Goal: Information Seeking & Learning: Learn about a topic

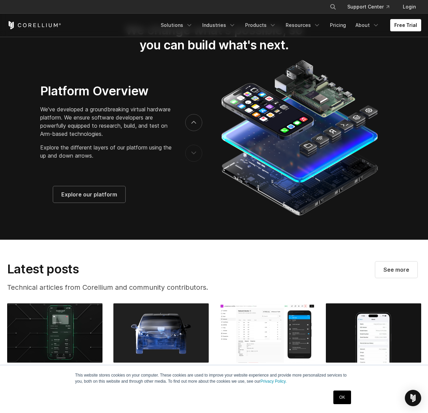
scroll to position [1191, 0]
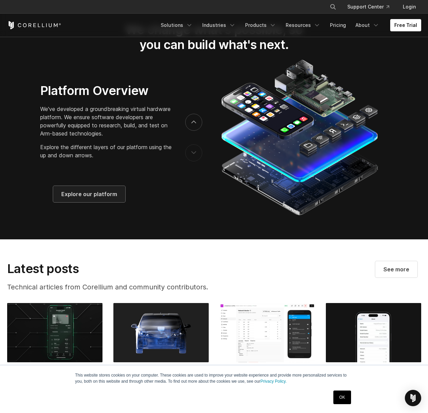
click at [108, 198] on span "Explore our platform" at bounding box center [89, 194] width 56 height 8
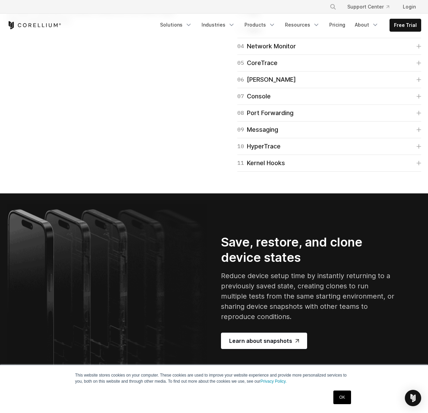
scroll to position [1123, 0]
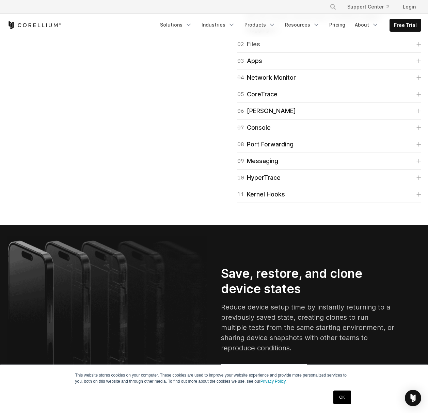
click at [420, 47] on icon at bounding box center [418, 44] width 5 height 5
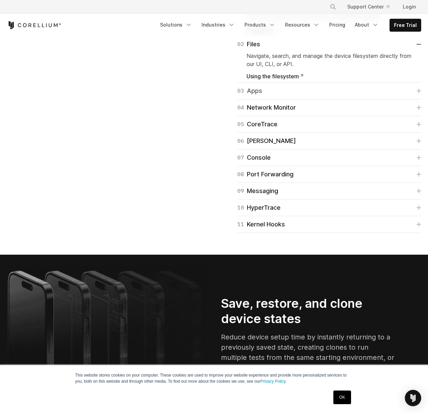
click at [418, 93] on icon at bounding box center [419, 91] width 4 height 4
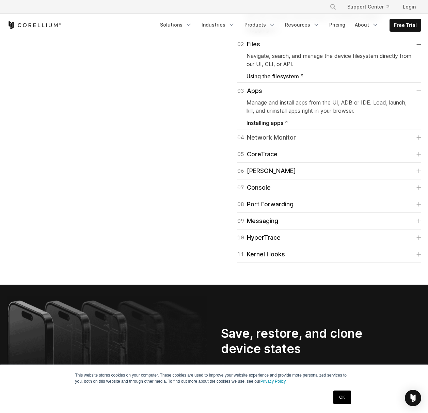
click at [419, 140] on icon at bounding box center [419, 137] width 4 height 4
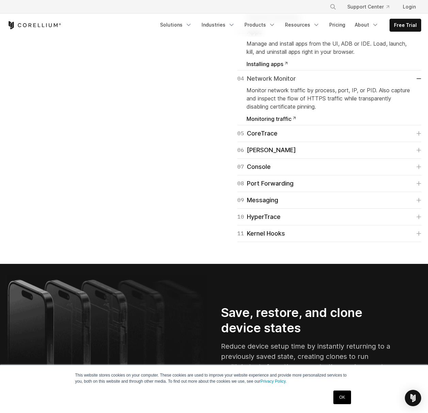
scroll to position [1191, 0]
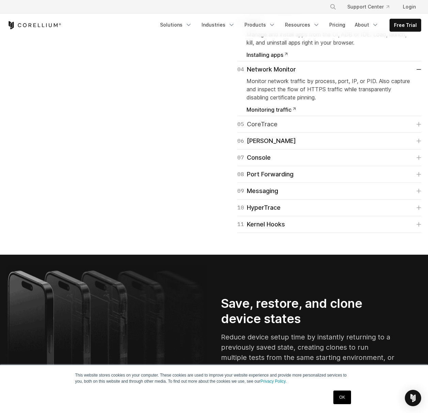
click at [418, 127] on icon at bounding box center [418, 124] width 5 height 5
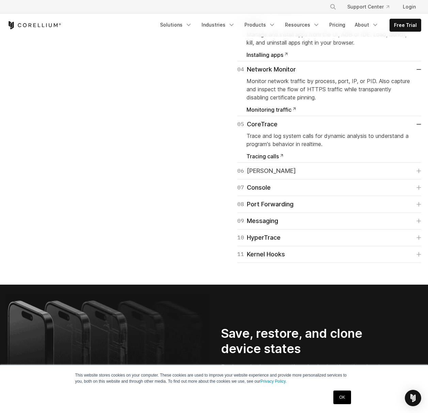
click at [366, 176] on link "06 [PERSON_NAME]" at bounding box center [329, 171] width 184 height 10
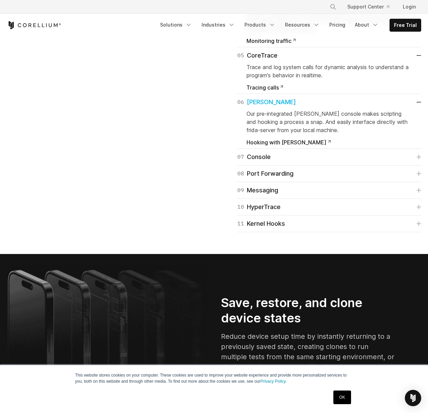
scroll to position [1293, 0]
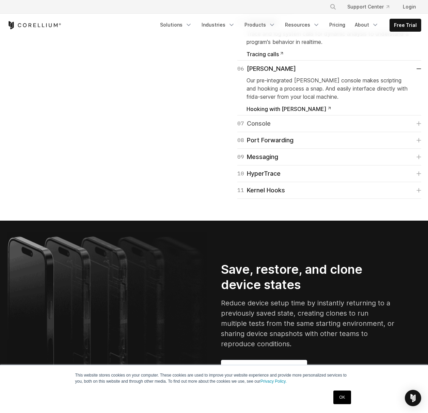
click at [383, 128] on link "07 Console" at bounding box center [329, 124] width 184 height 10
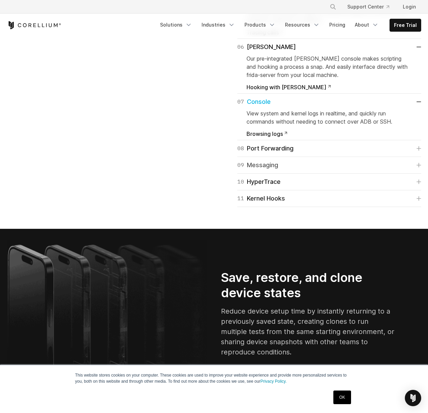
scroll to position [1327, 0]
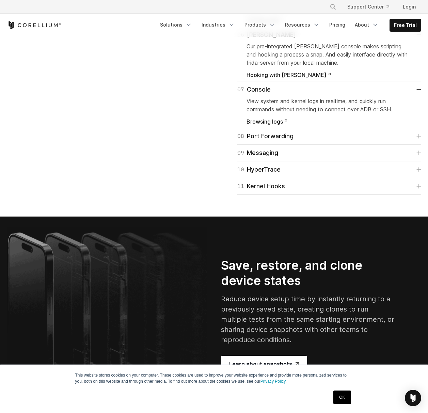
click at [350, 178] on div "10 HyperTrace Map the exact execution paths inside the kernel, which can be use…" at bounding box center [329, 169] width 184 height 17
click at [354, 174] on link "10 HyperTrace" at bounding box center [329, 170] width 184 height 10
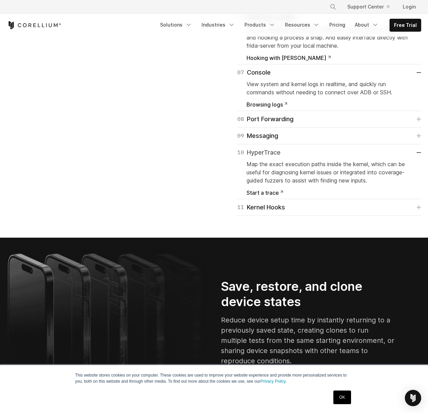
scroll to position [1361, 0]
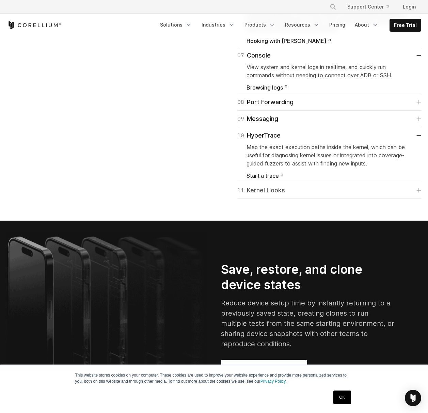
click at [361, 195] on link "11 Kernel Hooks" at bounding box center [329, 190] width 184 height 10
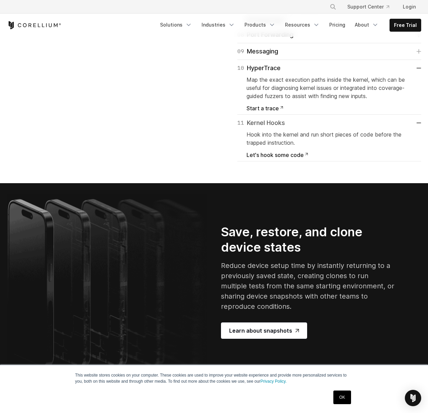
scroll to position [1429, 0]
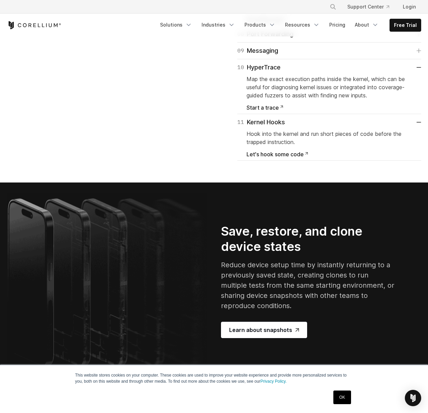
click at [287, 157] on span "Let's hook some code" at bounding box center [277, 153] width 62 height 5
